Goal: Task Accomplishment & Management: Complete application form

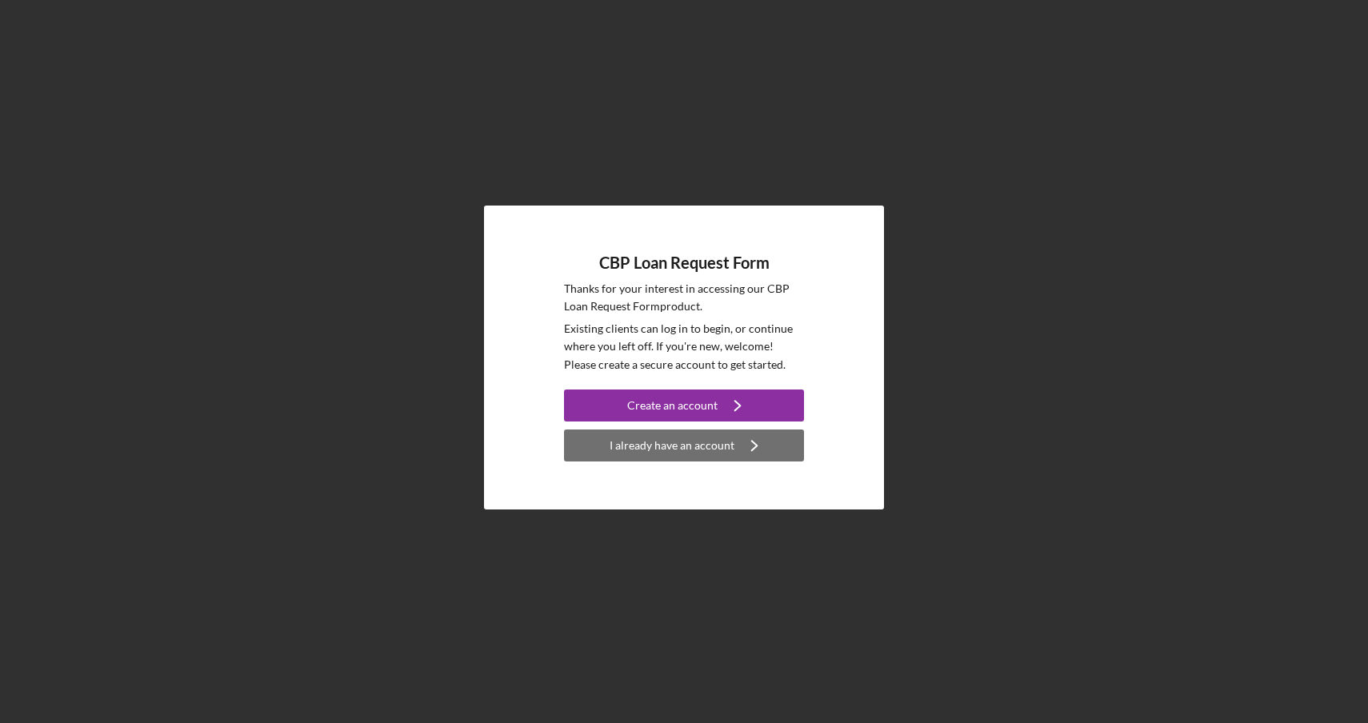
click at [685, 458] on div "I already have an account" at bounding box center [672, 446] width 125 height 32
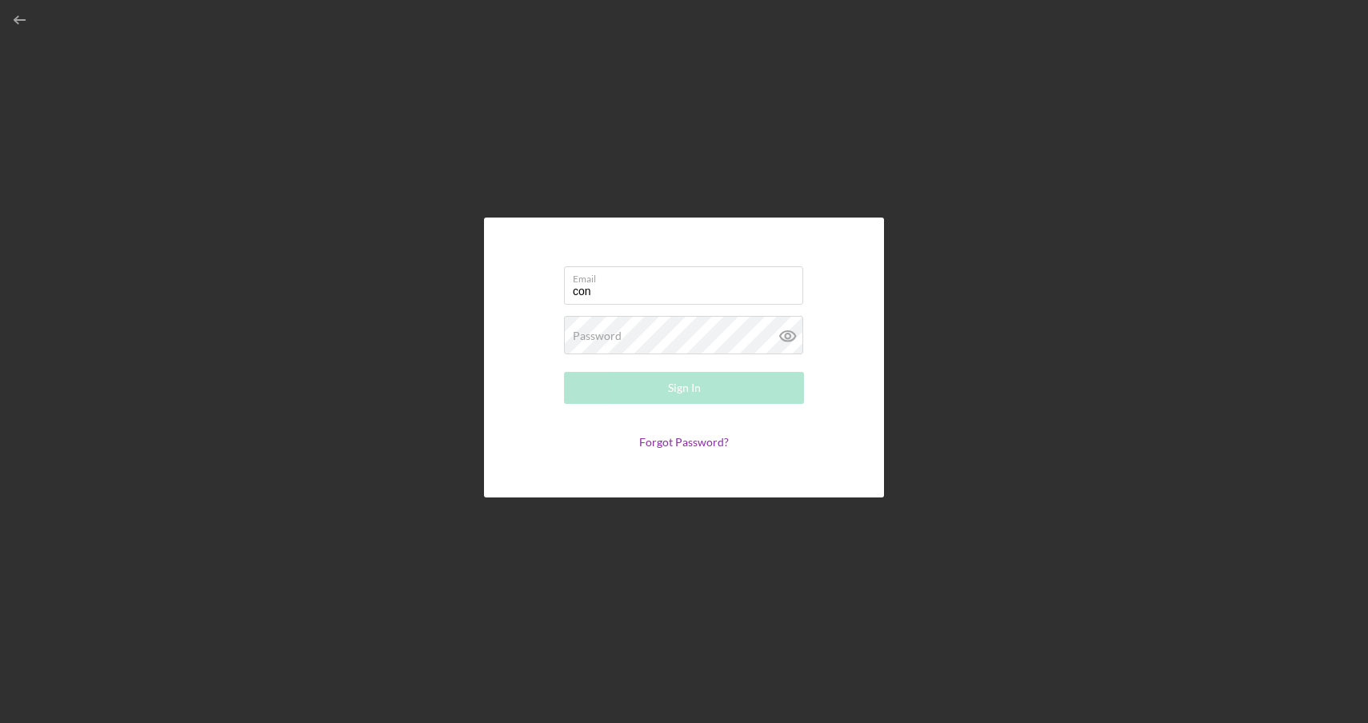
type input "[PERSON_NAME][EMAIL_ADDRESS][DOMAIN_NAME]"
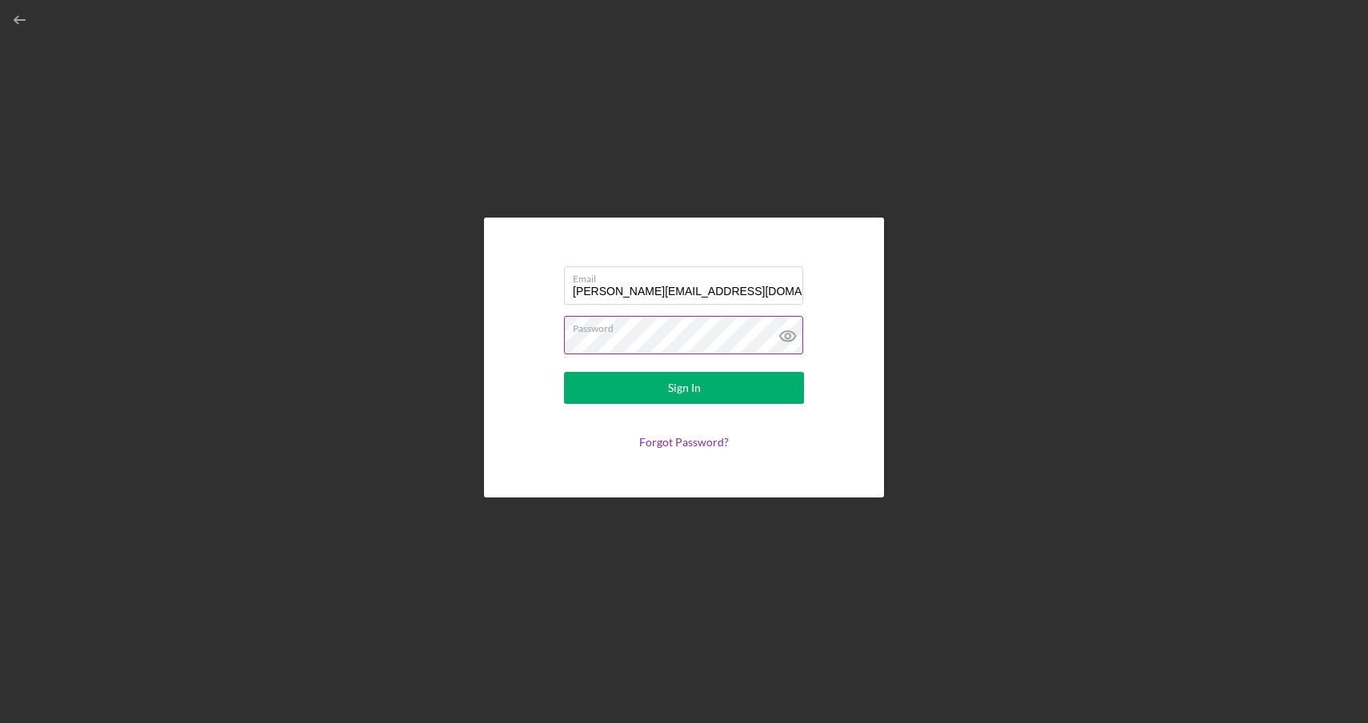
click at [564, 372] on button "Sign In" at bounding box center [684, 388] width 240 height 32
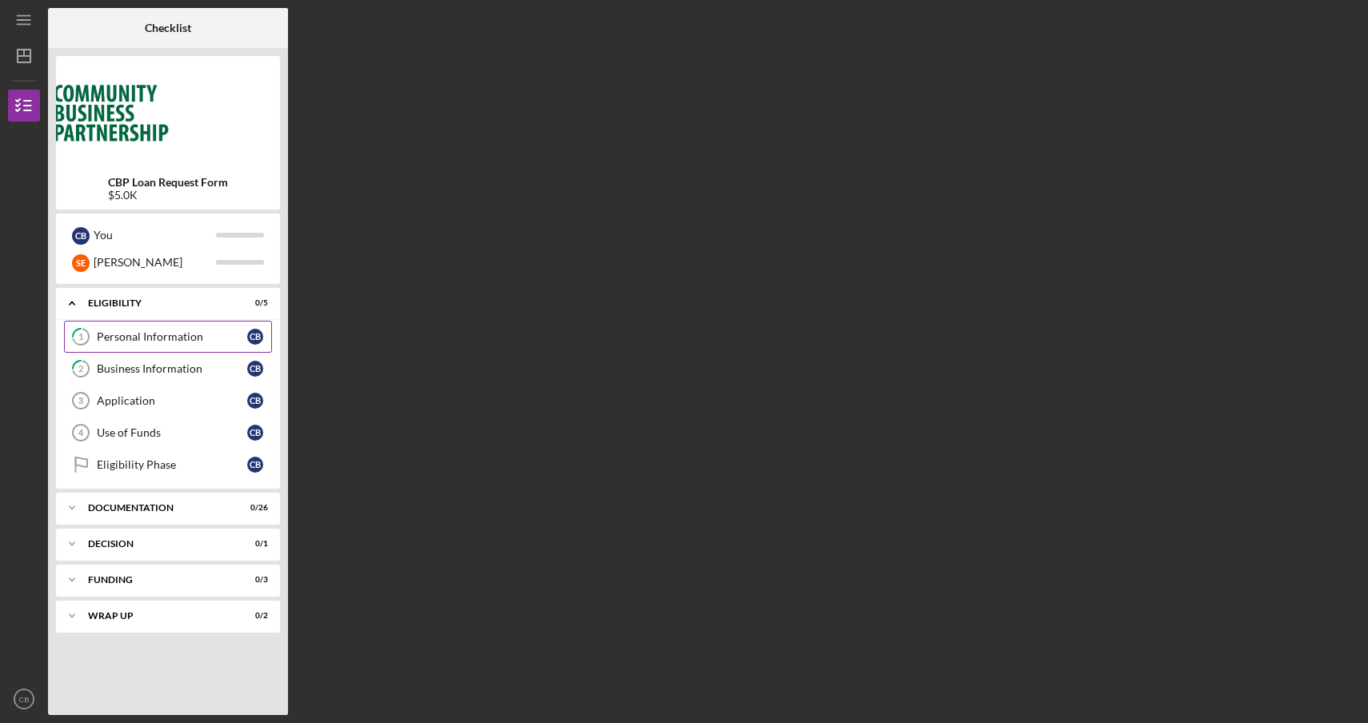
click at [167, 342] on div "Personal Information" at bounding box center [172, 336] width 150 height 13
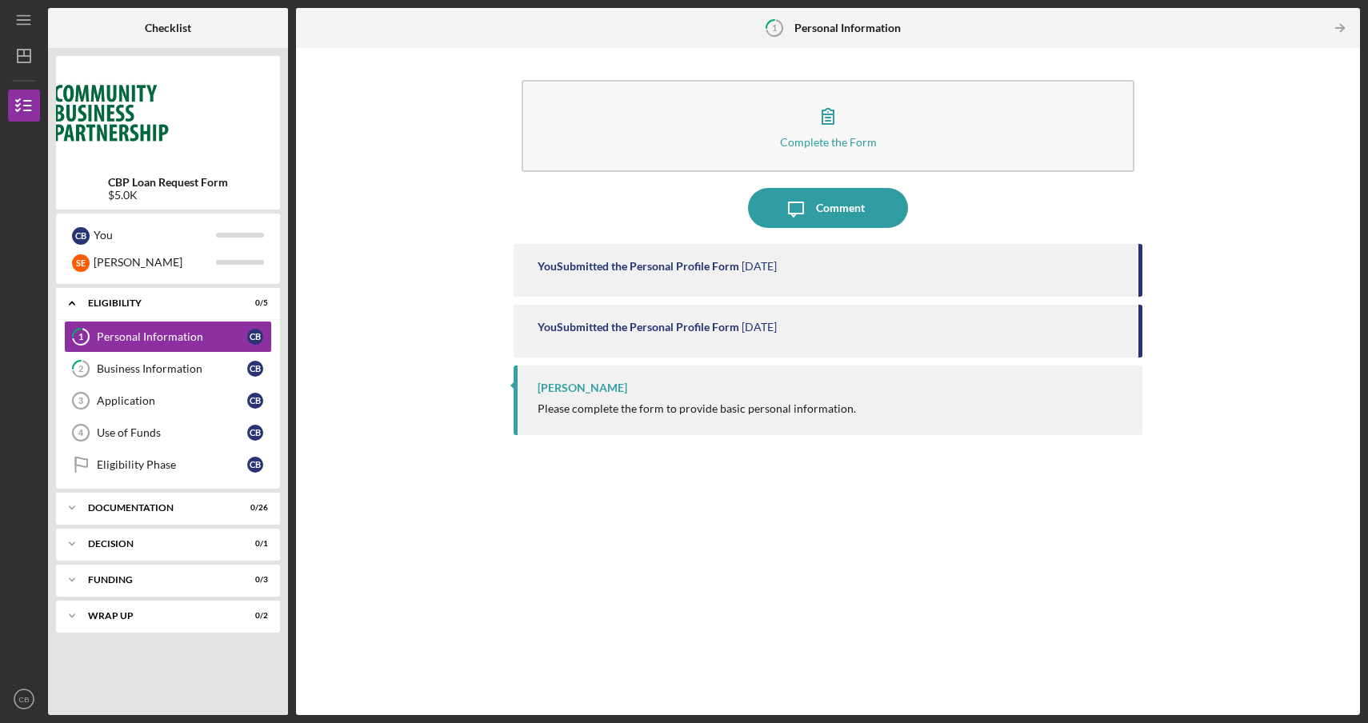
click at [586, 326] on div "You Submitted the Personal Profile Form" at bounding box center [639, 327] width 202 height 13
click at [196, 374] on div "Business Information" at bounding box center [172, 368] width 150 height 13
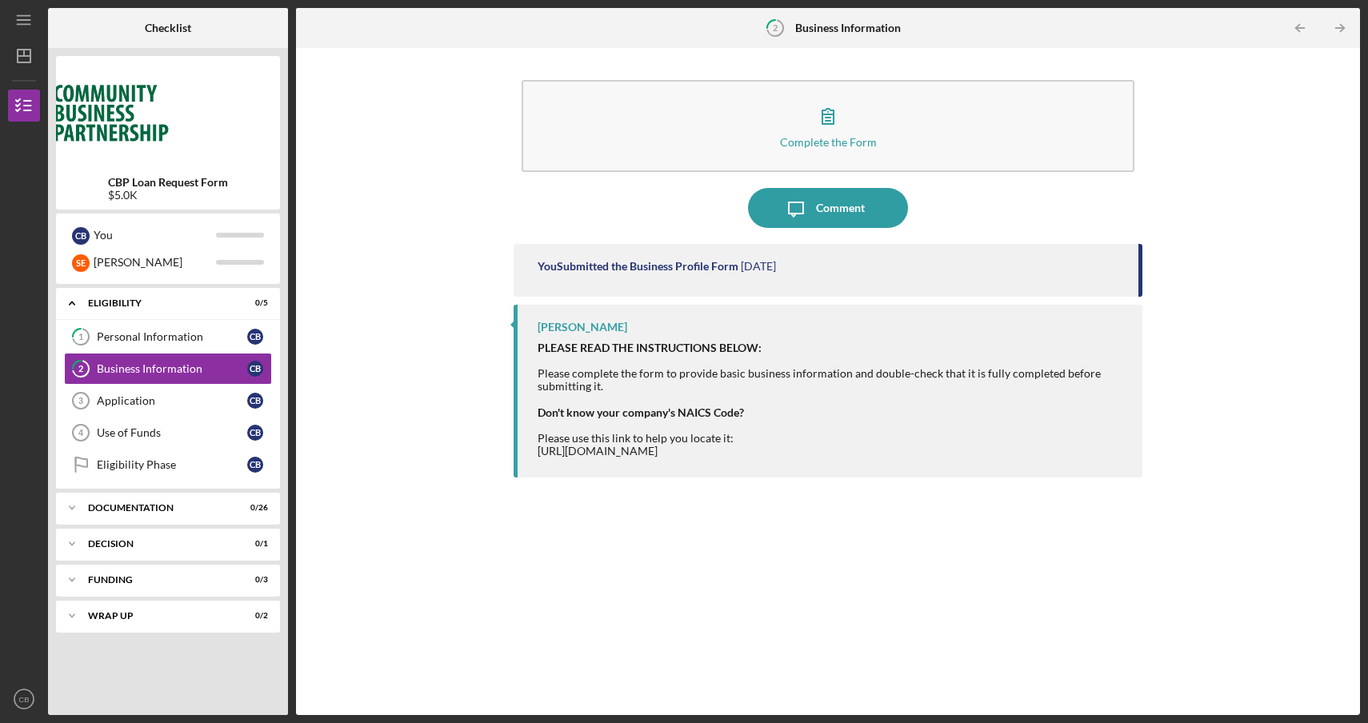
click at [621, 262] on div "You Submitted the Business Profile Form" at bounding box center [638, 266] width 201 height 13
click at [166, 404] on div "Application" at bounding box center [172, 400] width 150 height 13
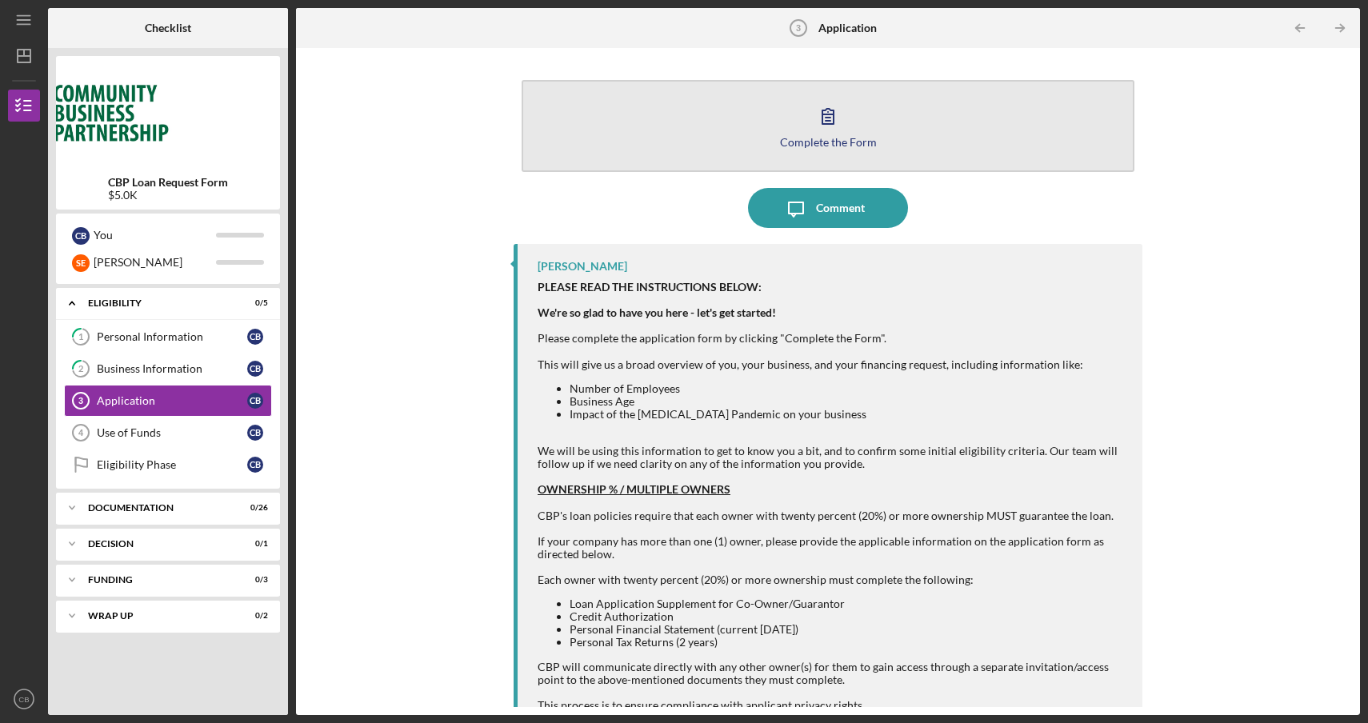
click at [822, 150] on button "Complete the Form Form" at bounding box center [828, 126] width 613 height 92
